Goal: Task Accomplishment & Management: Complete application form

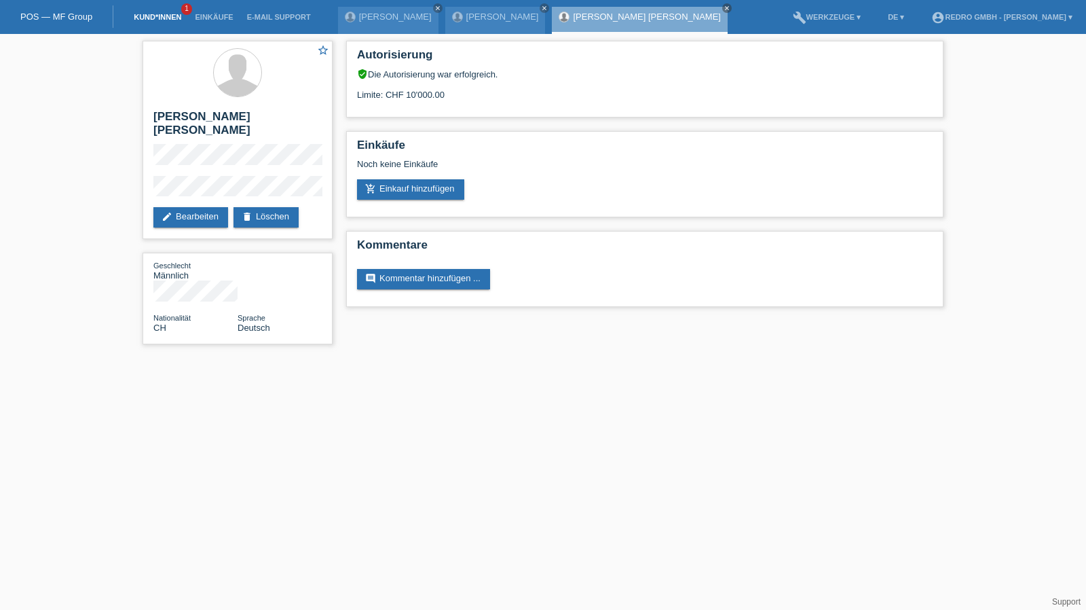
click at [155, 16] on link "Kund*innen" at bounding box center [157, 17] width 61 height 8
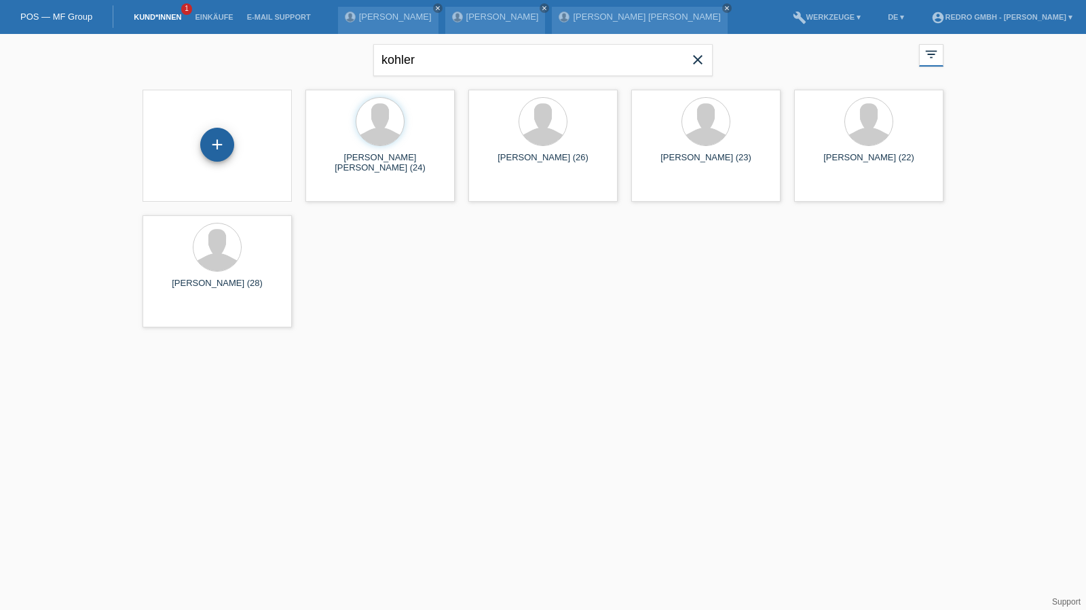
click at [227, 141] on div "+" at bounding box center [217, 144] width 33 height 23
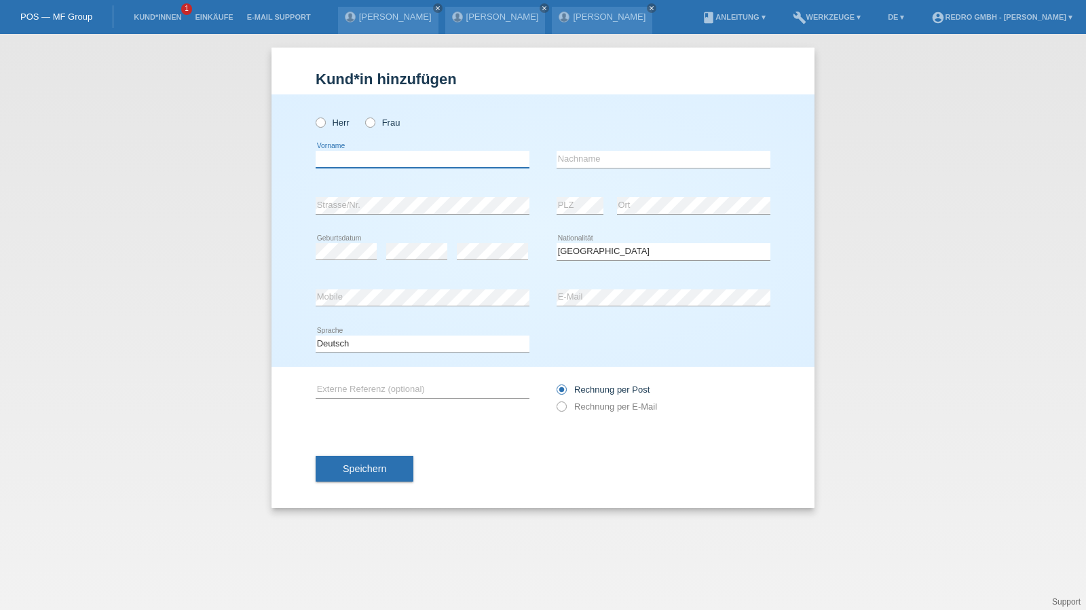
click at [361, 163] on input "text" at bounding box center [423, 159] width 214 height 17
type input "Zjaver"
type input "Azizi"
click at [608, 159] on input "Azizi" at bounding box center [664, 159] width 214 height 17
select select "XK"
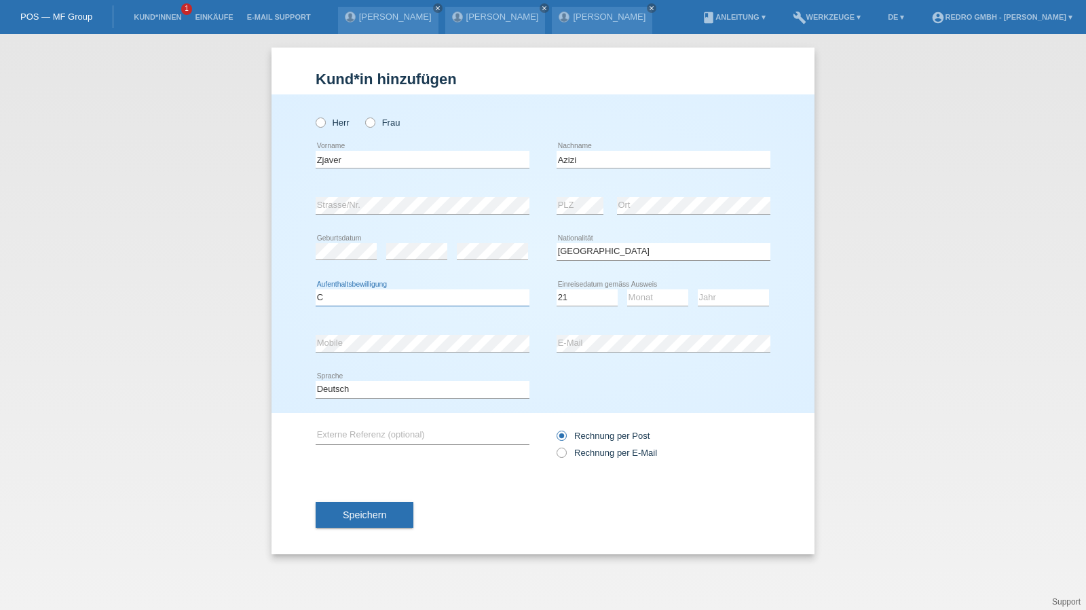
select select "C"
select select "13"
select select "09"
select select "1963"
click at [357, 509] on span "Speichern" at bounding box center [364, 514] width 43 height 11
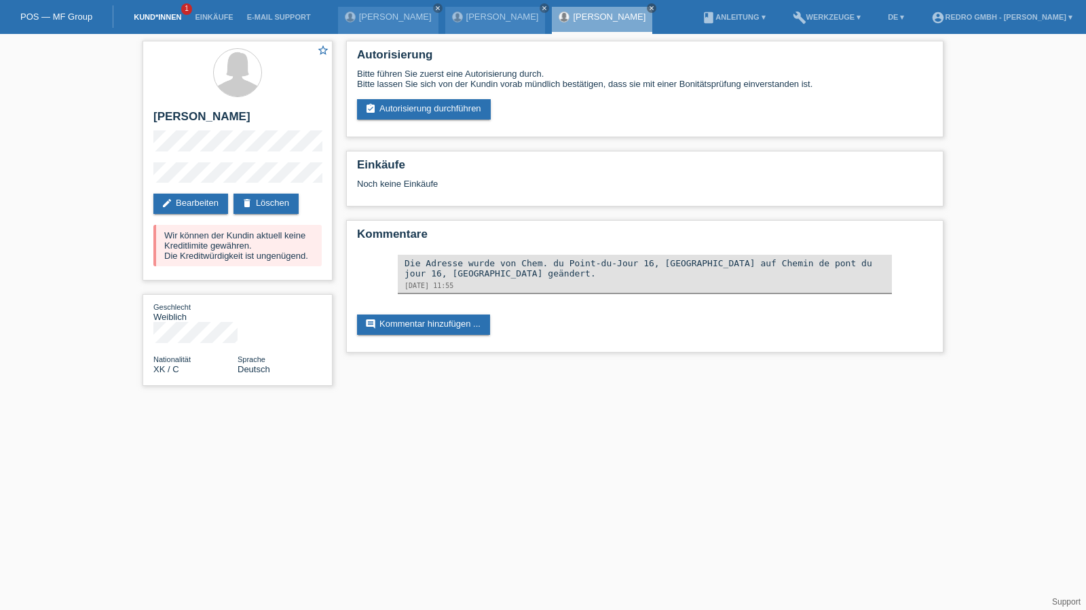
click at [144, 16] on link "Kund*innen" at bounding box center [157, 17] width 61 height 8
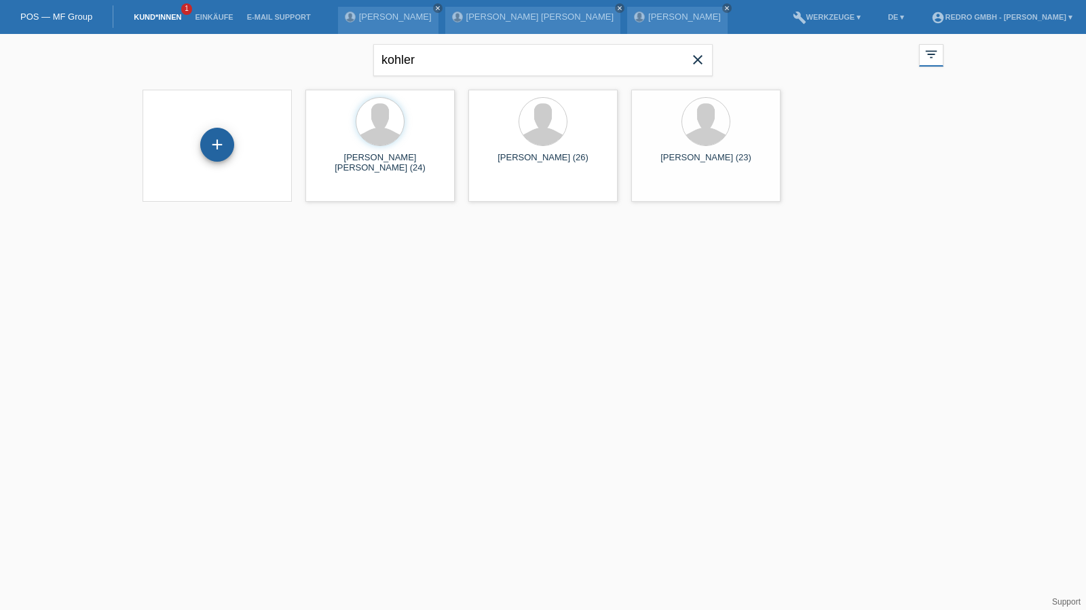
click at [229, 149] on div "+" at bounding box center [217, 144] width 33 height 23
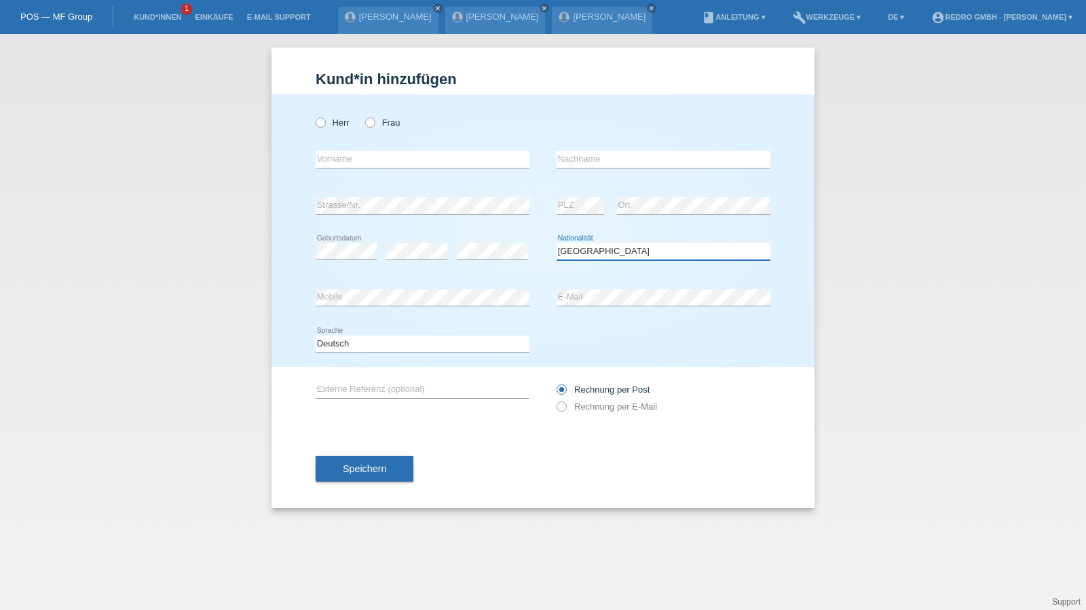
click at [620, 249] on select "Bitte auswählen... Schweiz Deutschland Liechtenstein Österreich ------------ Af…" at bounding box center [664, 251] width 214 height 16
select select "TR"
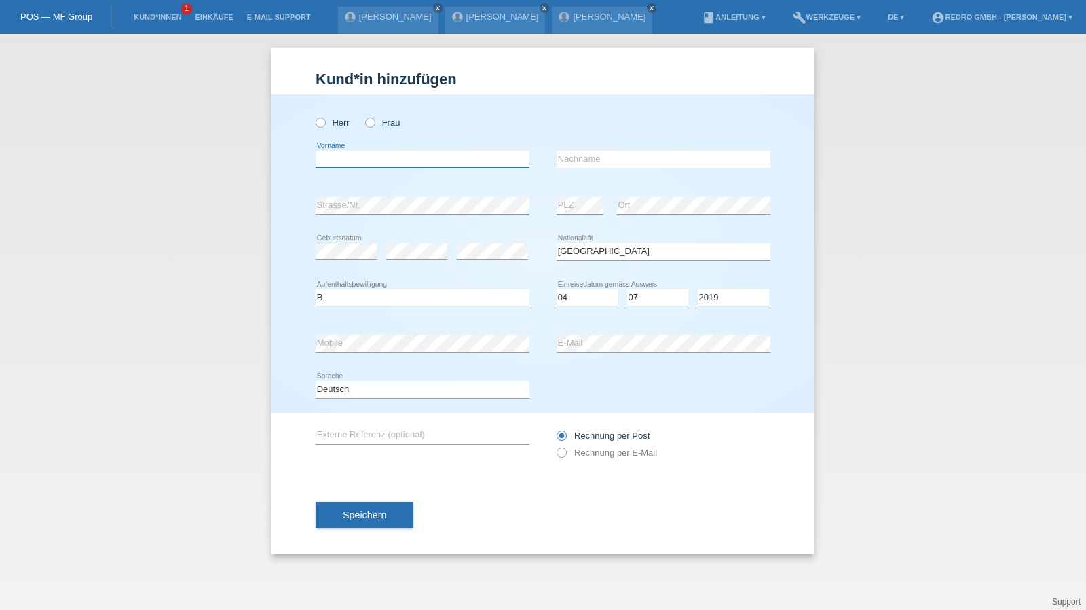
click at [369, 157] on input "text" at bounding box center [423, 159] width 214 height 17
type input "Munzur"
type input "Kara"
click at [365, 517] on span "Speichern" at bounding box center [364, 514] width 43 height 11
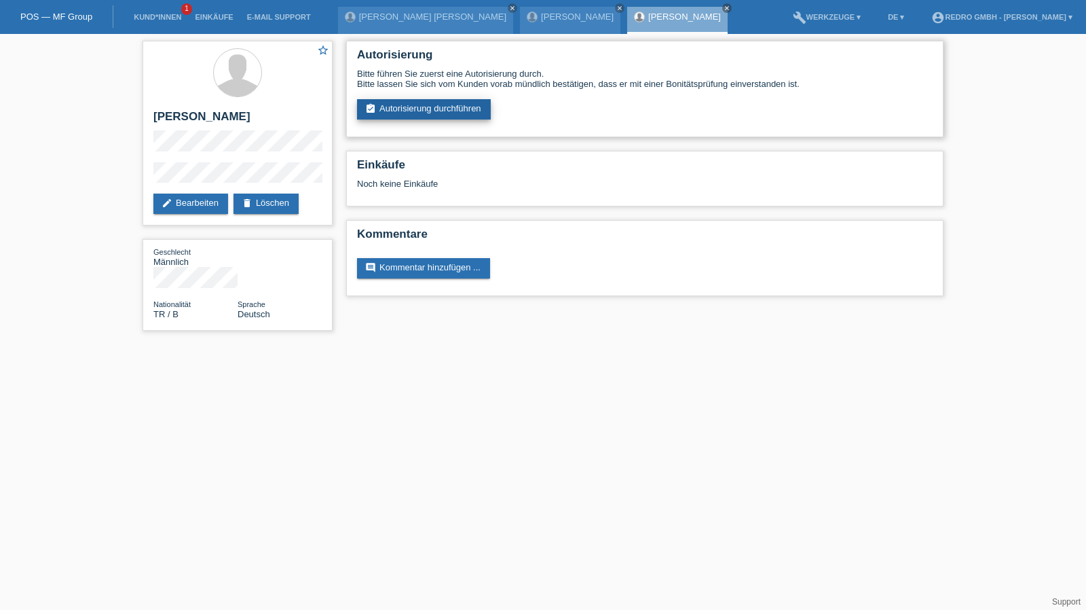
click at [421, 106] on link "assignment_turned_in Autorisierung durchführen" at bounding box center [424, 109] width 134 height 20
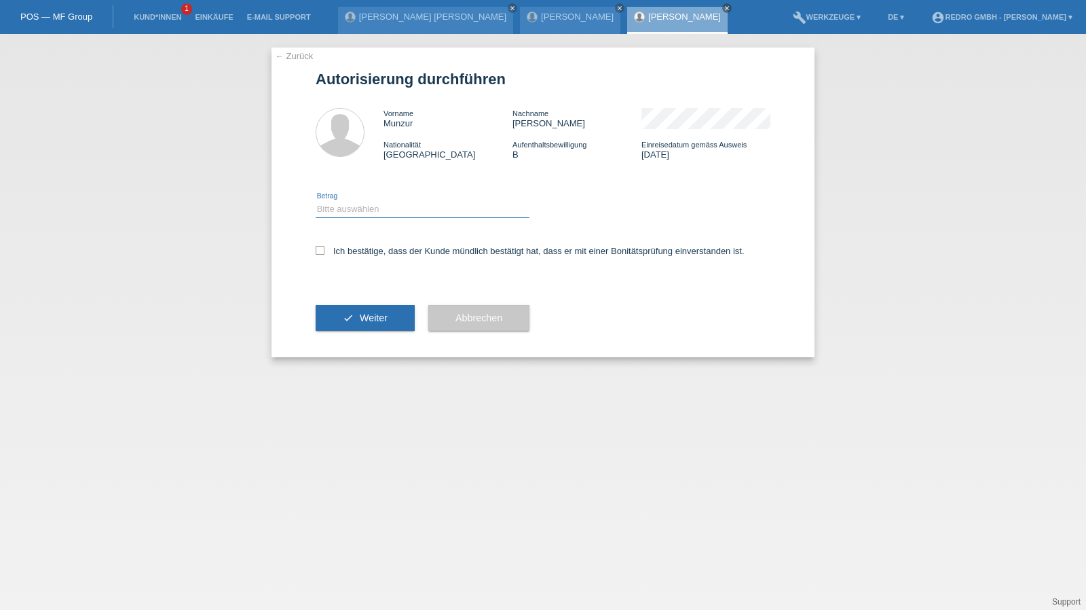
click at [352, 212] on select "Bitte auswählen CHF 1.00 - CHF 499.00 CHF 500.00 - CHF 1'999.00 CHF 2'000.00 - …" at bounding box center [423, 209] width 214 height 16
select select "1"
click at [316, 201] on select "Bitte auswählen CHF 1.00 - CHF 499.00 CHF 500.00 - CHF 1'999.00 CHF 2'000.00 - …" at bounding box center [423, 209] width 214 height 16
click at [337, 249] on label "Ich bestätige, dass der Kunde mündlich bestätigt hat, dass er mit einer Bonität…" at bounding box center [530, 251] width 429 height 10
click at [325, 249] on input "Ich bestätige, dass der Kunde mündlich bestätigt hat, dass er mit einer Bonität…" at bounding box center [320, 250] width 9 height 9
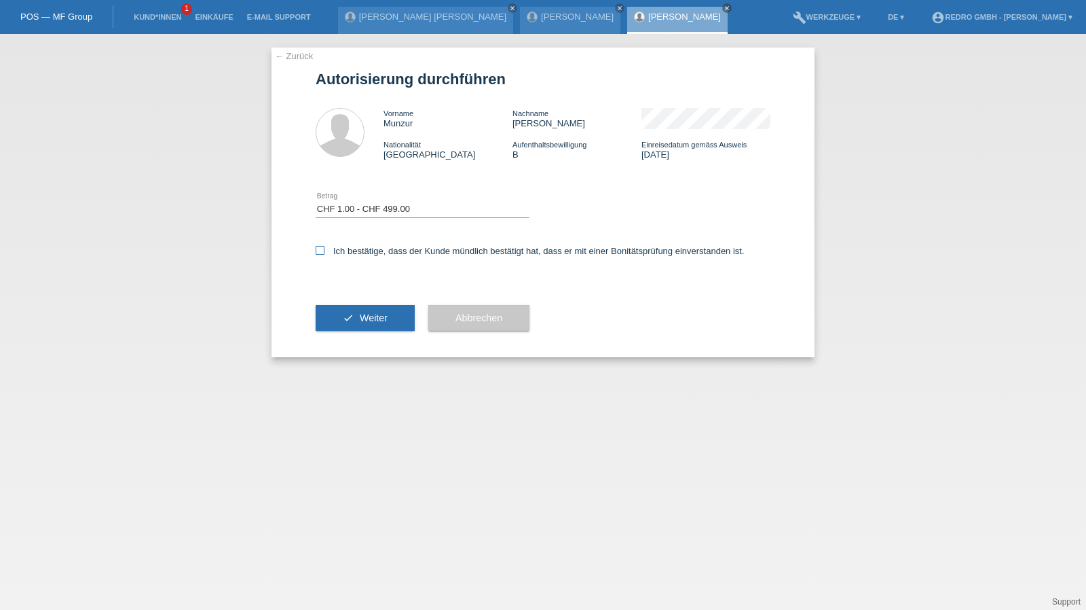
checkbox input "true"
click at [329, 295] on div "check Weiter" at bounding box center [365, 317] width 99 height 79
click at [329, 303] on div "check Weiter" at bounding box center [365, 317] width 99 height 79
click at [329, 318] on button "check Weiter" at bounding box center [365, 318] width 99 height 26
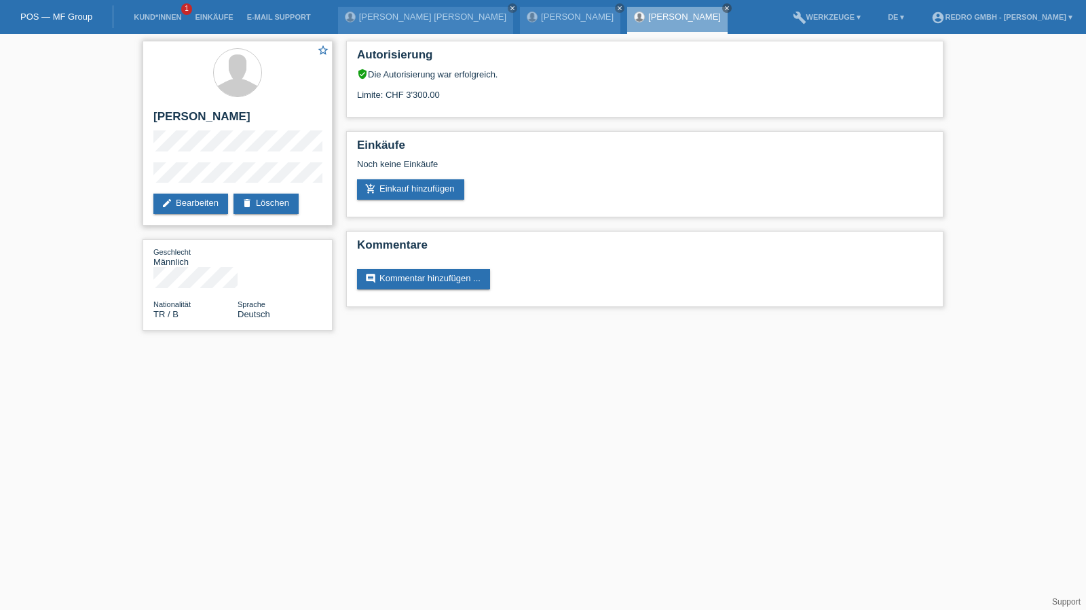
click at [187, 119] on h2 "[PERSON_NAME]" at bounding box center [237, 120] width 168 height 20
copy div "[PERSON_NAME]"
click at [194, 160] on div "star_border Munzur Kara edit Bearbeiten delete Löschen" at bounding box center [238, 133] width 190 height 185
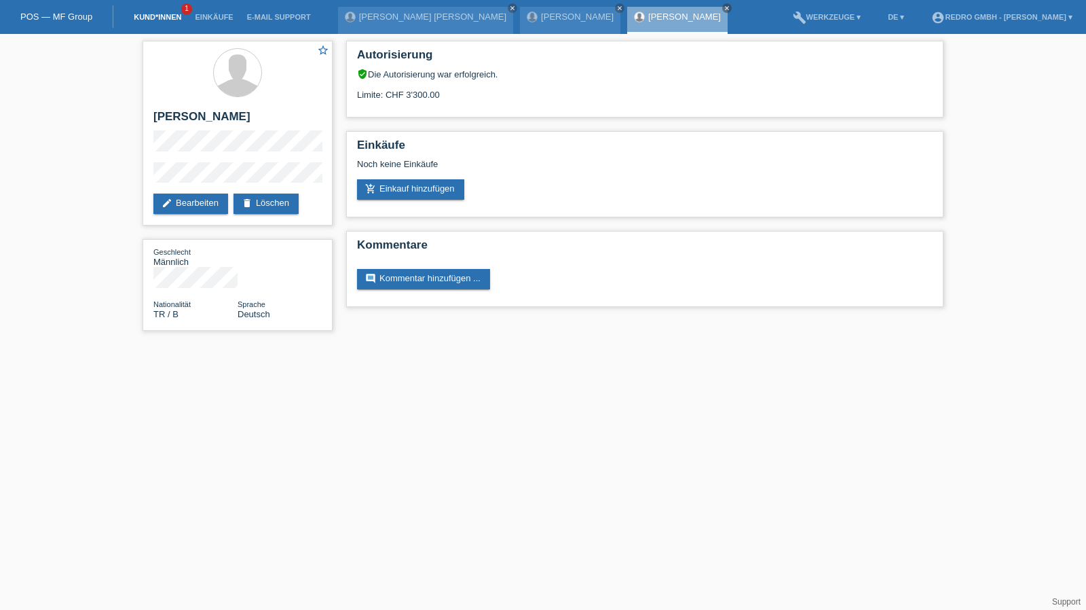
click at [161, 14] on link "Kund*innen" at bounding box center [157, 17] width 61 height 8
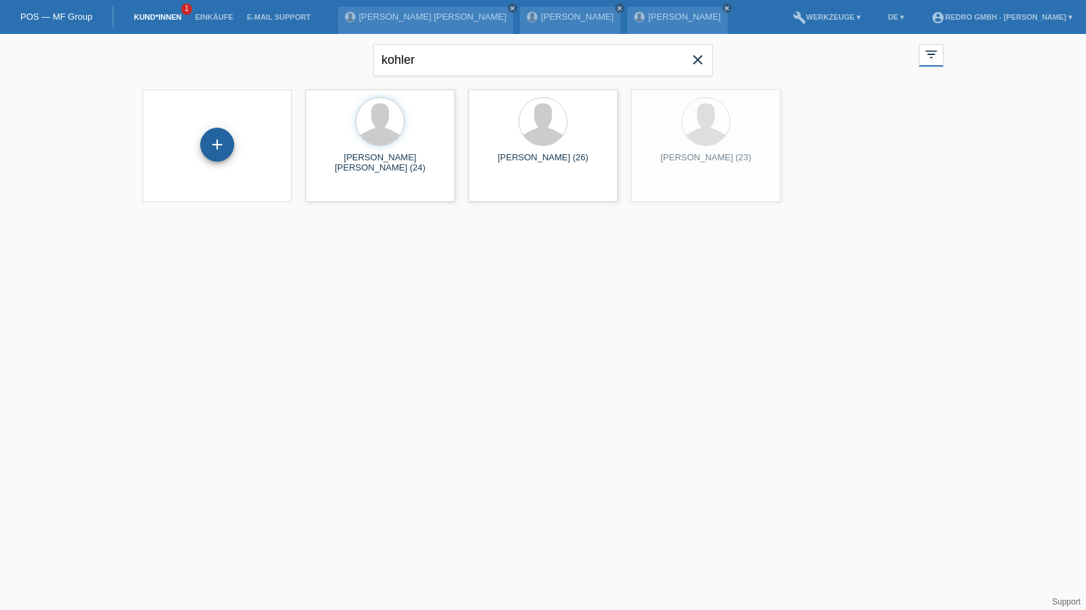
click at [225, 143] on div "+" at bounding box center [217, 145] width 34 height 34
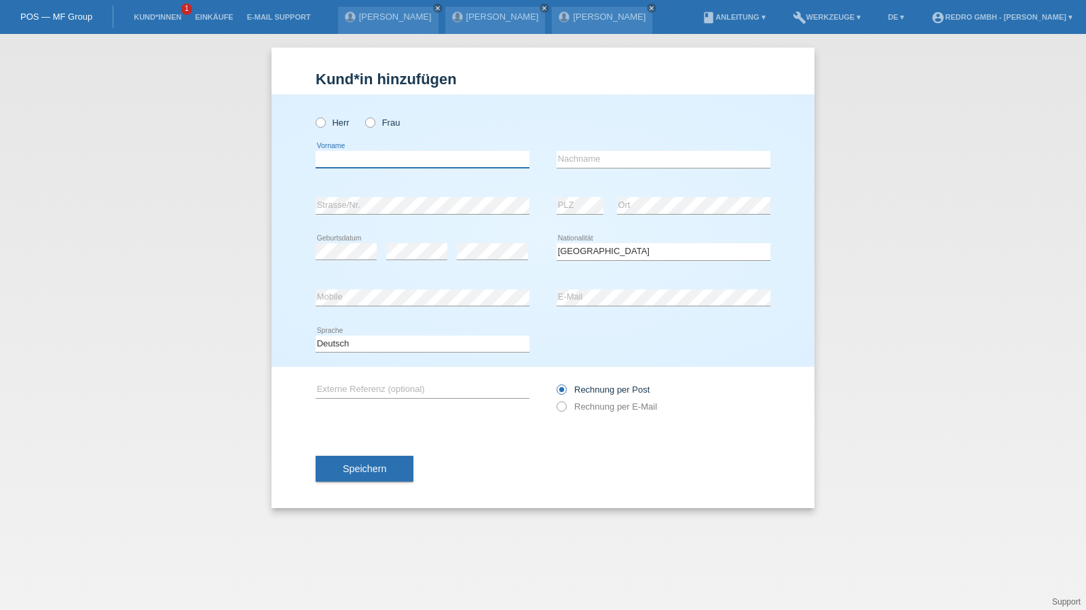
click at [346, 161] on input "text" at bounding box center [423, 159] width 214 height 17
click at [354, 158] on input "[PERSON_NAME]" at bounding box center [423, 159] width 214 height 17
paste input "ë"
type input "[PERSON_NAME]"
type input "Brunner"
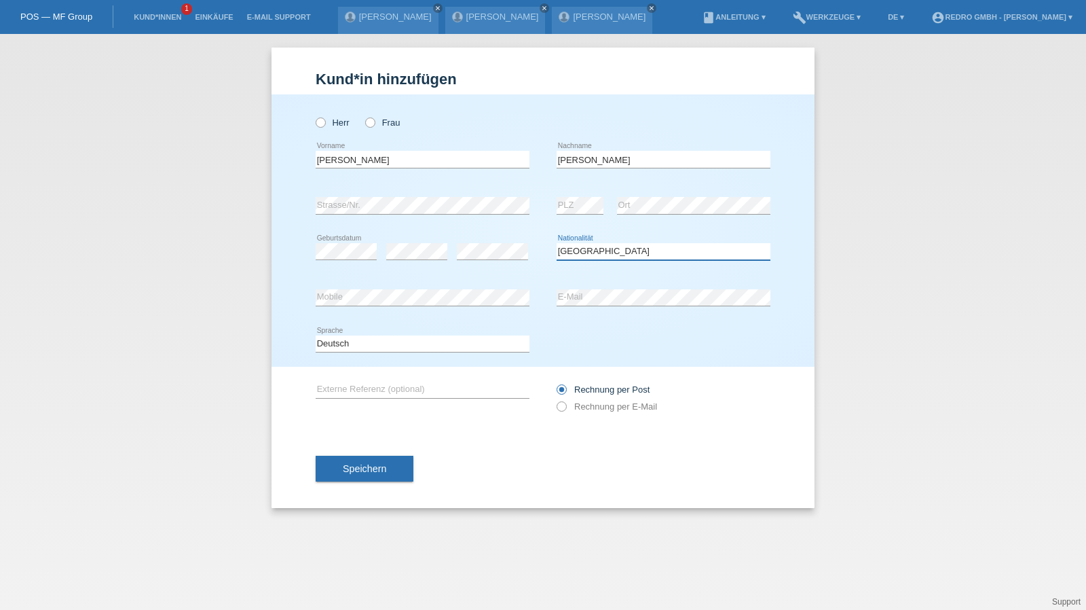
select select "CH"
click at [367, 456] on button "Speichern" at bounding box center [365, 469] width 98 height 26
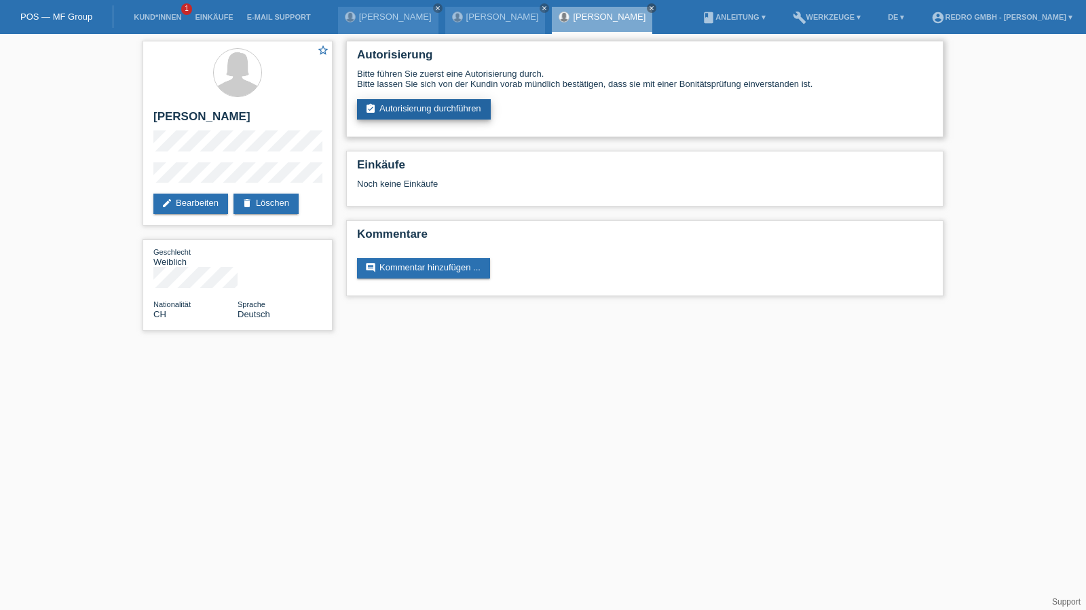
click at [405, 113] on link "assignment_turned_in Autorisierung durchführen" at bounding box center [424, 109] width 134 height 20
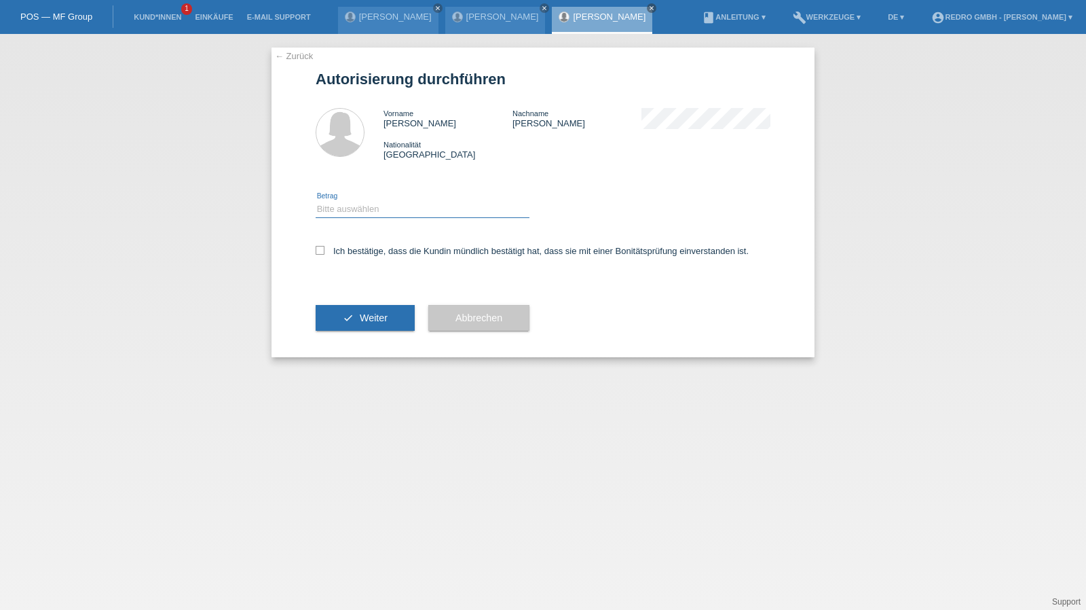
click at [384, 210] on select "Bitte auswählen CHF 1.00 - CHF 499.00 CHF 500.00 - CHF 1'999.00 CHF 2'000.00 - …" at bounding box center [423, 209] width 214 height 16
select select "1"
click at [316, 201] on select "Bitte auswählen CHF 1.00 - CHF 499.00 CHF 500.00 - CHF 1'999.00 CHF 2'000.00 - …" at bounding box center [423, 209] width 214 height 16
click at [353, 253] on label "Ich bestätige, dass die Kundin mündlich bestätigt hat, dass sie mit einer Bonit…" at bounding box center [532, 251] width 433 height 10
click at [325, 253] on input "Ich bestätige, dass die Kundin mündlich bestätigt hat, dass sie mit einer Bonit…" at bounding box center [320, 250] width 9 height 9
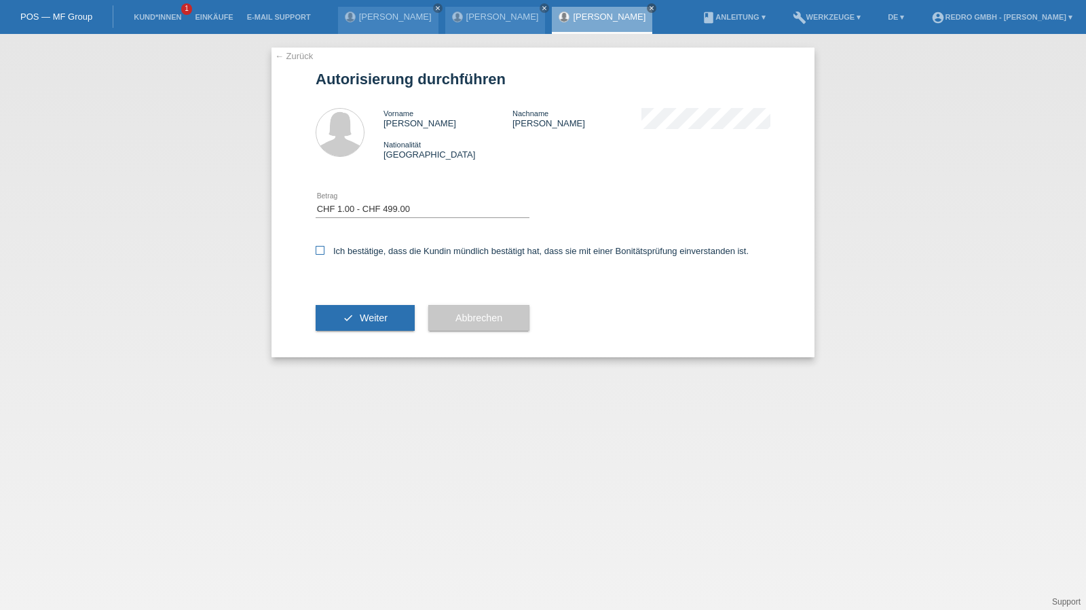
checkbox input "true"
click at [345, 311] on button "check Weiter" at bounding box center [365, 318] width 99 height 26
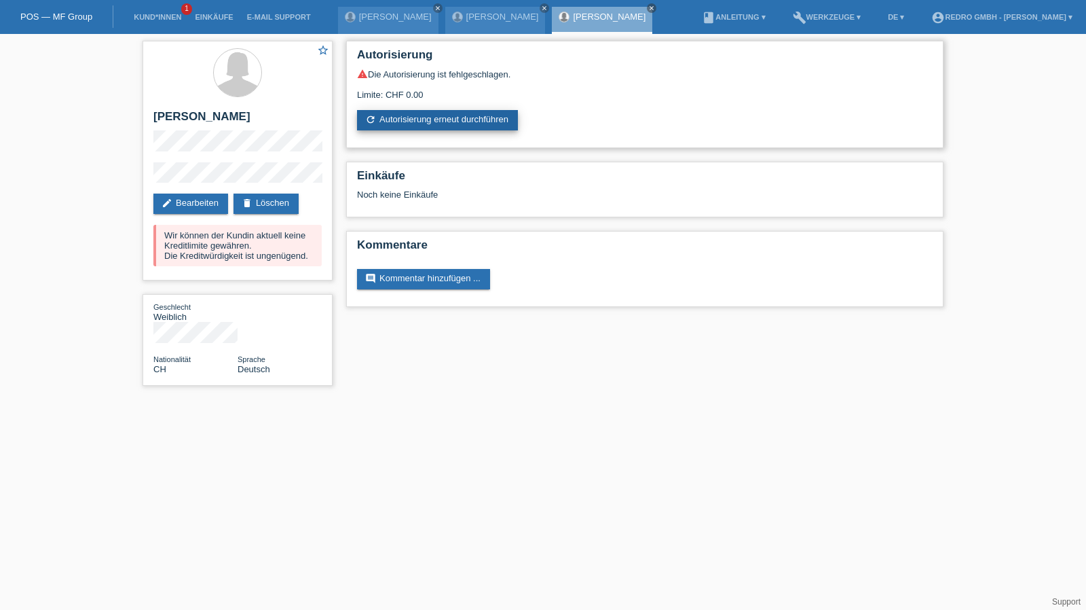
click at [479, 117] on link "refresh Autorisierung erneut durchführen" at bounding box center [437, 120] width 161 height 20
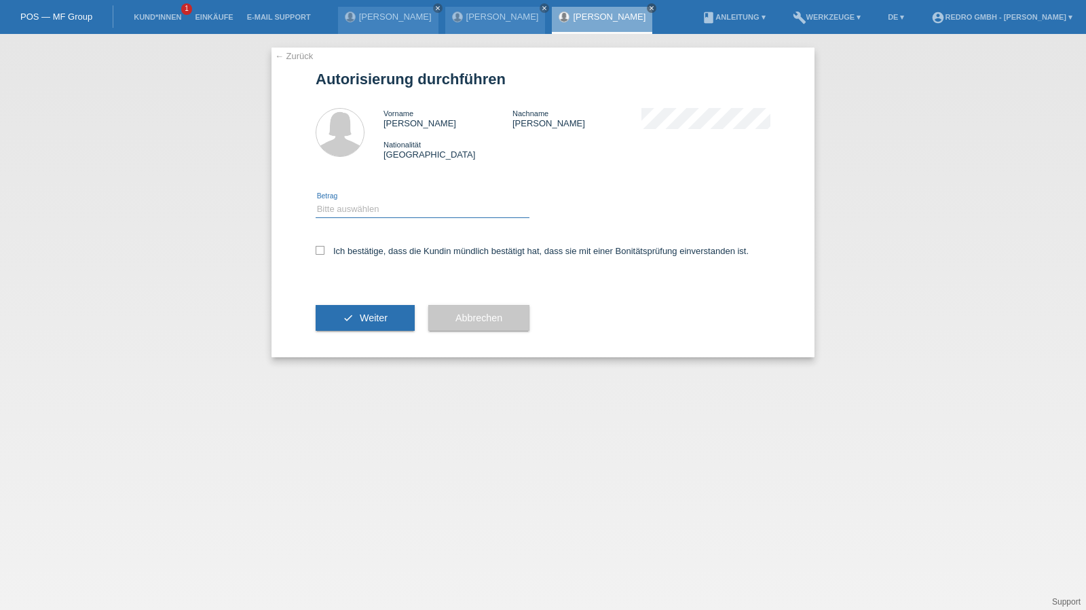
drag, startPoint x: 377, startPoint y: 208, endPoint x: 375, endPoint y: 217, distance: 8.9
click at [377, 208] on select "Bitte auswählen CHF 1.00 - CHF 499.00 CHF 500.00 - CHF 1'999.00 CHF 2'000.00 - …" at bounding box center [423, 209] width 214 height 16
select select "1"
click at [316, 201] on select "Bitte auswählen CHF 1.00 - CHF 499.00 CHF 500.00 - CHF 1'999.00 CHF 2'000.00 - …" at bounding box center [423, 209] width 214 height 16
click at [357, 253] on label "Ich bestätige, dass die Kundin mündlich bestätigt hat, dass sie mit einer Bonit…" at bounding box center [532, 251] width 433 height 10
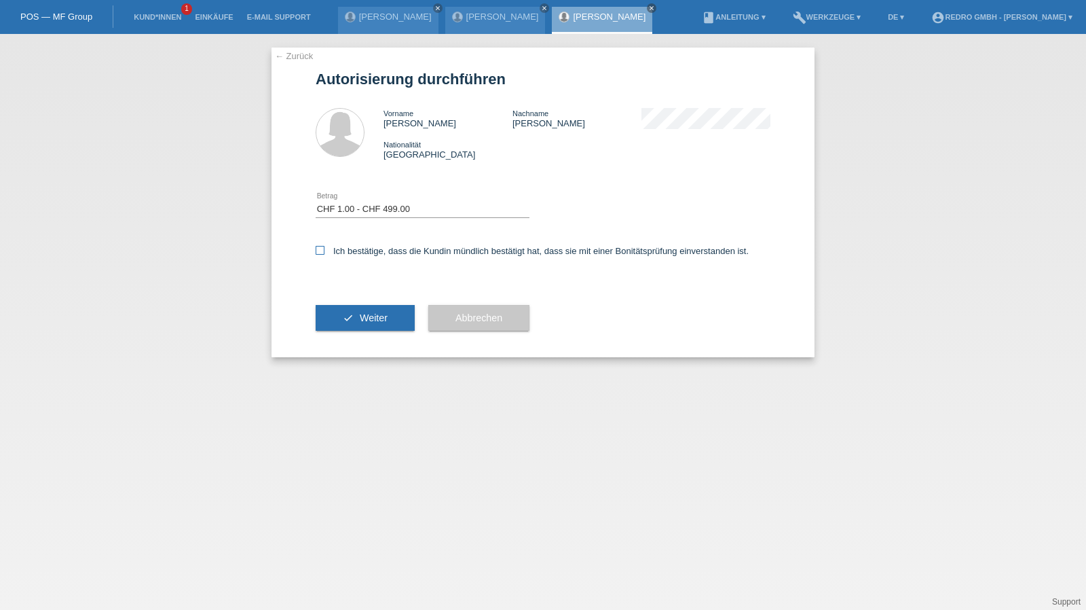
click at [325, 253] on input "Ich bestätige, dass die Kundin mündlich bestätigt hat, dass sie mit einer Bonit…" at bounding box center [320, 250] width 9 height 9
checkbox input "true"
click at [352, 320] on button "check Weiter" at bounding box center [365, 318] width 99 height 26
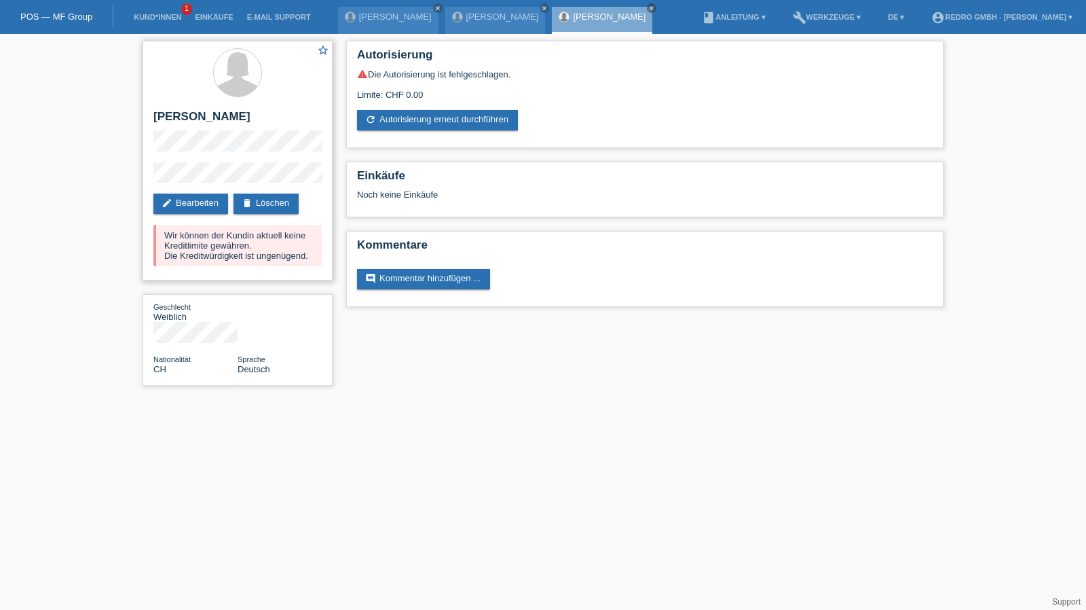
click at [206, 113] on h2 "[PERSON_NAME]" at bounding box center [237, 120] width 168 height 20
copy div "[PERSON_NAME]"
click at [149, 16] on link "Kund*innen" at bounding box center [157, 17] width 61 height 8
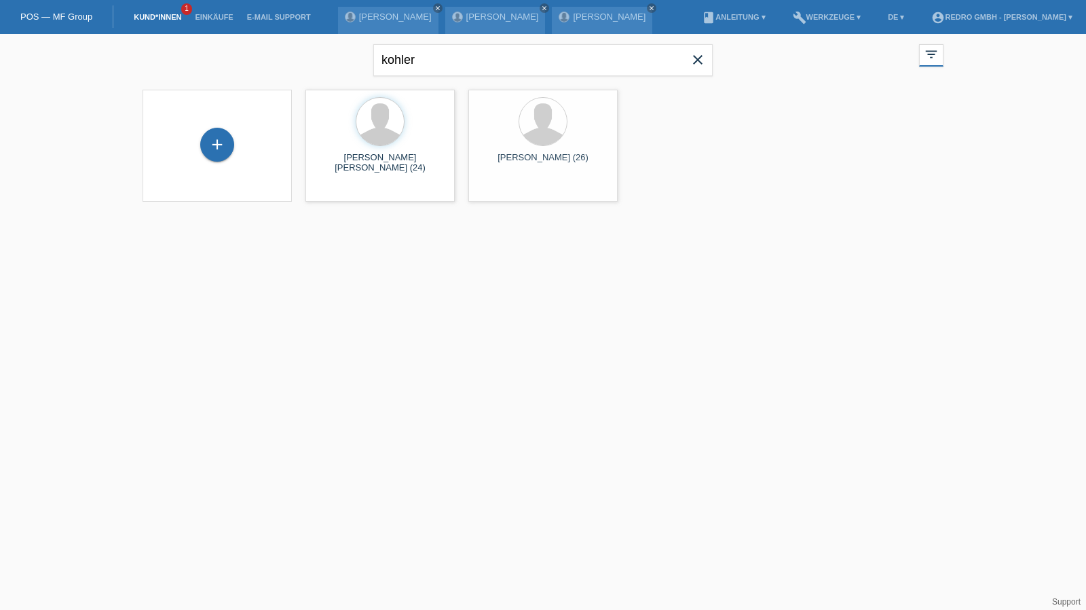
click at [238, 137] on div "+" at bounding box center [217, 146] width 128 height 36
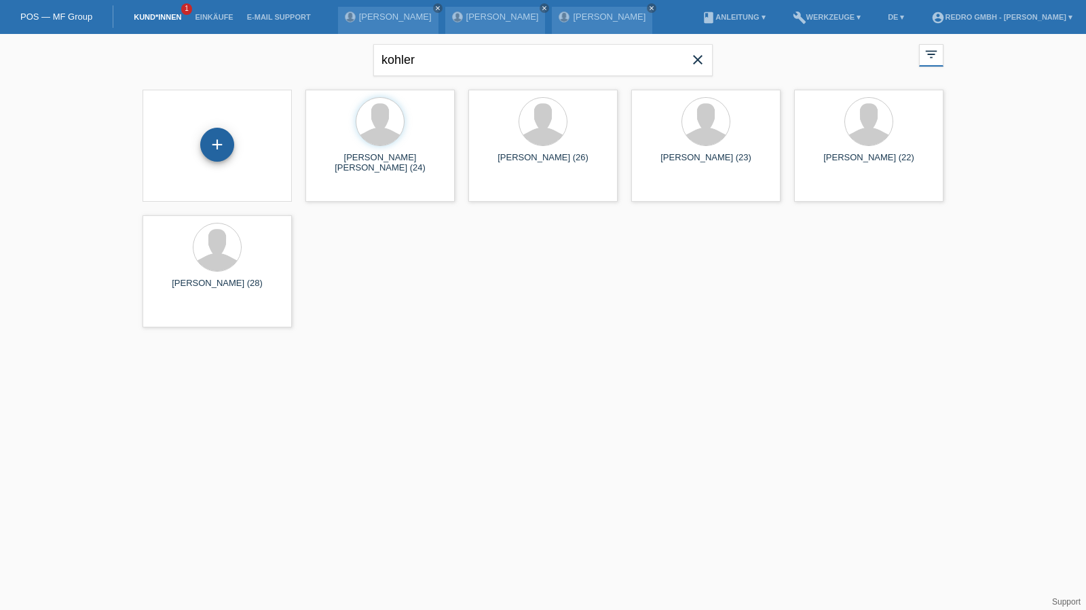
click at [221, 145] on div "+" at bounding box center [217, 145] width 34 height 34
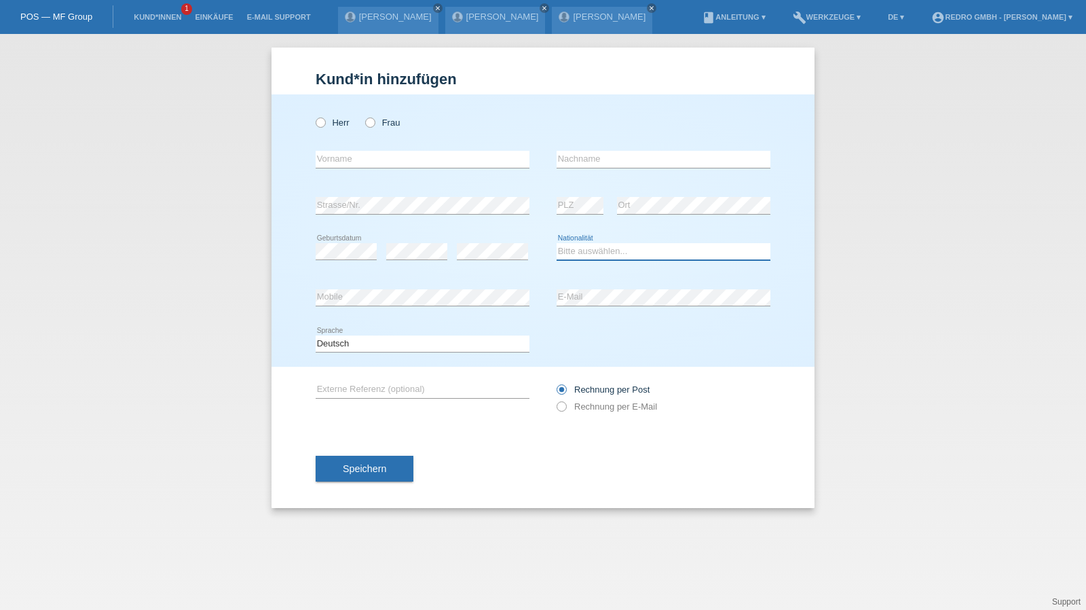
click at [608, 259] on select "Bitte auswählen... [GEOGRAPHIC_DATA] [GEOGRAPHIC_DATA] [GEOGRAPHIC_DATA] [GEOGR…" at bounding box center [664, 251] width 214 height 16
select select "IT"
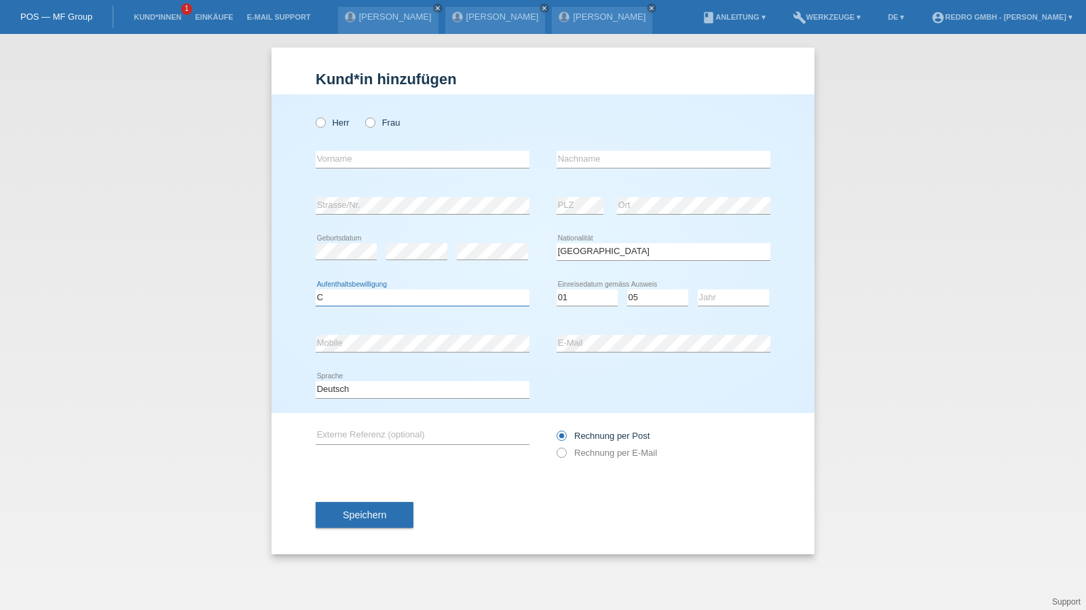
select select "C"
select select "01"
select select "05"
select select "2017"
click at [388, 392] on select "Deutsch Français Italiano English" at bounding box center [423, 389] width 214 height 16
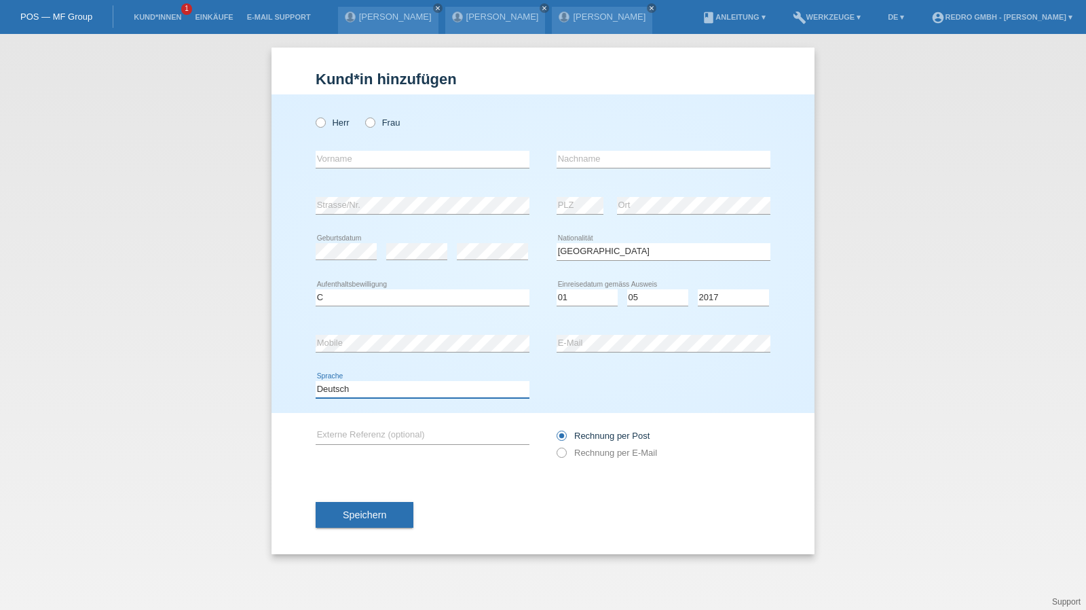
select select "it"
click at [316, 381] on select "Deutsch Français Italiano English" at bounding box center [423, 389] width 214 height 16
click at [337, 507] on button "Speichern" at bounding box center [365, 515] width 98 height 26
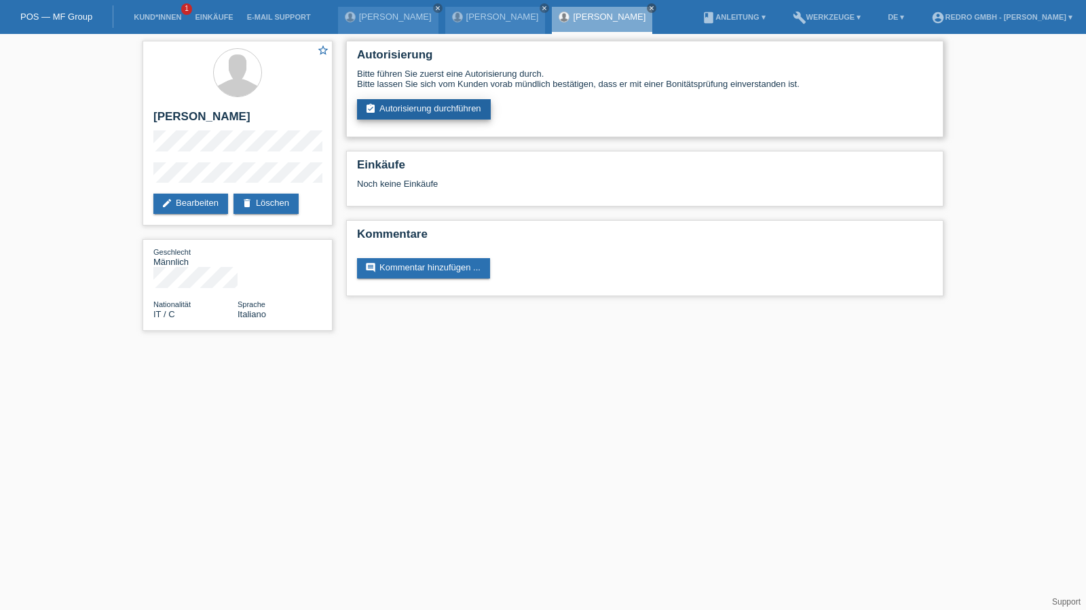
click at [399, 103] on link "assignment_turned_in Autorisierung durchführen" at bounding box center [424, 109] width 134 height 20
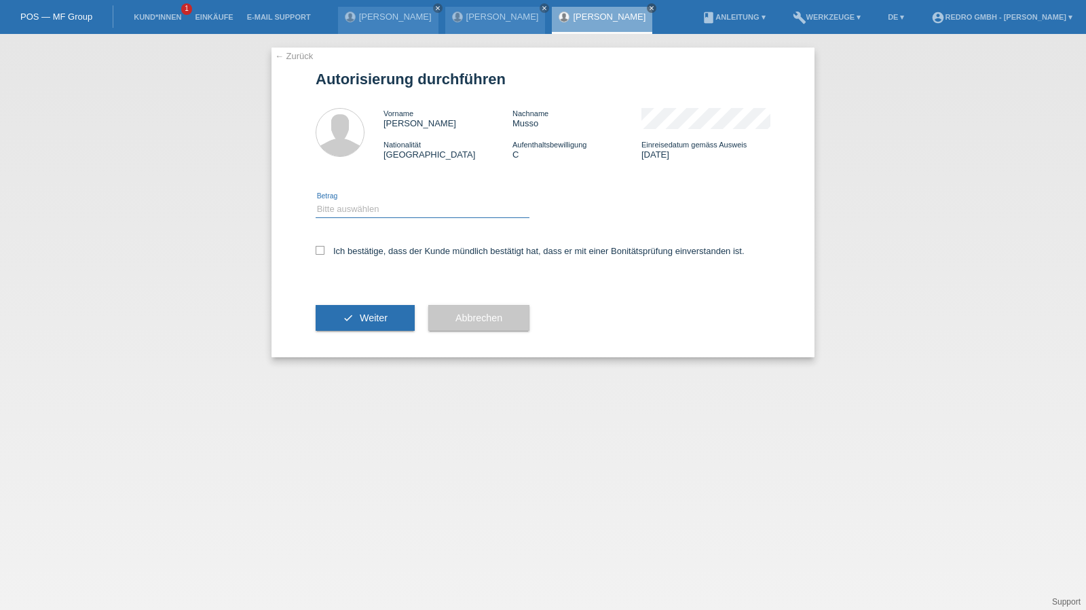
click at [361, 206] on select "Bitte auswählen CHF 1.00 - CHF 499.00 CHF 500.00 - CHF 1'999.00 CHF 2'000.00 - …" at bounding box center [423, 209] width 214 height 16
select select "1"
click at [316, 201] on select "Bitte auswählen CHF 1.00 - CHF 499.00 CHF 500.00 - CHF 1'999.00 CHF 2'000.00 - …" at bounding box center [423, 209] width 214 height 16
drag, startPoint x: 338, startPoint y: 249, endPoint x: 340, endPoint y: 280, distance: 31.3
click at [338, 249] on label "Ich bestätige, dass der Kunde mündlich bestätigt hat, dass er mit einer Bonität…" at bounding box center [530, 251] width 429 height 10
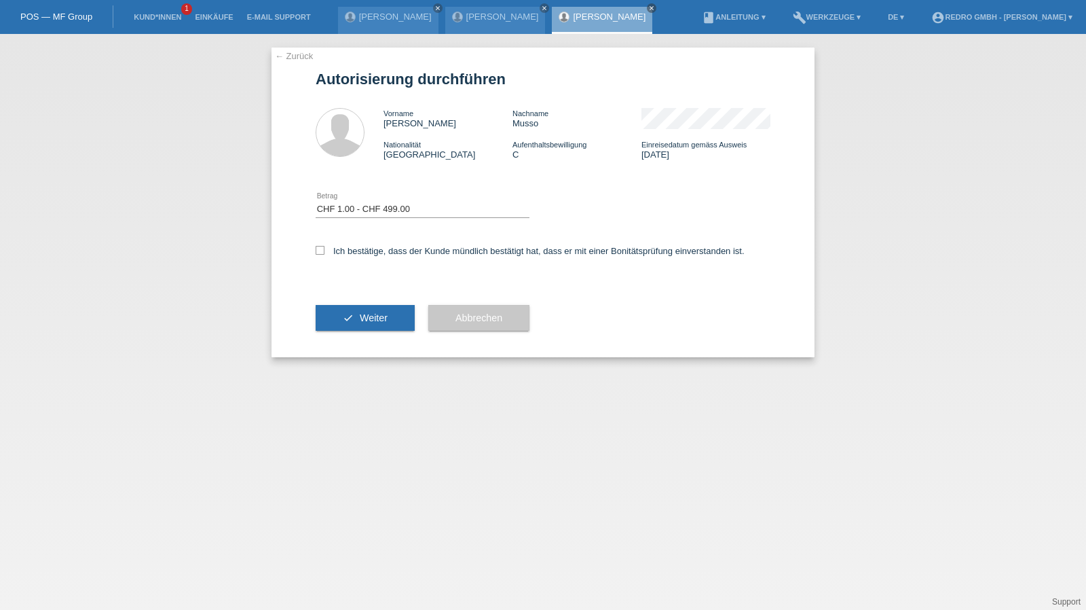
click at [325, 249] on input "Ich bestätige, dass der Kunde mündlich bestätigt hat, dass er mit einer Bonität…" at bounding box center [320, 250] width 9 height 9
checkbox input "true"
click at [336, 333] on div "check Weiter" at bounding box center [365, 317] width 99 height 79
click at [338, 319] on button "check Weiter" at bounding box center [365, 318] width 99 height 26
